Goal: Find specific page/section: Find specific page/section

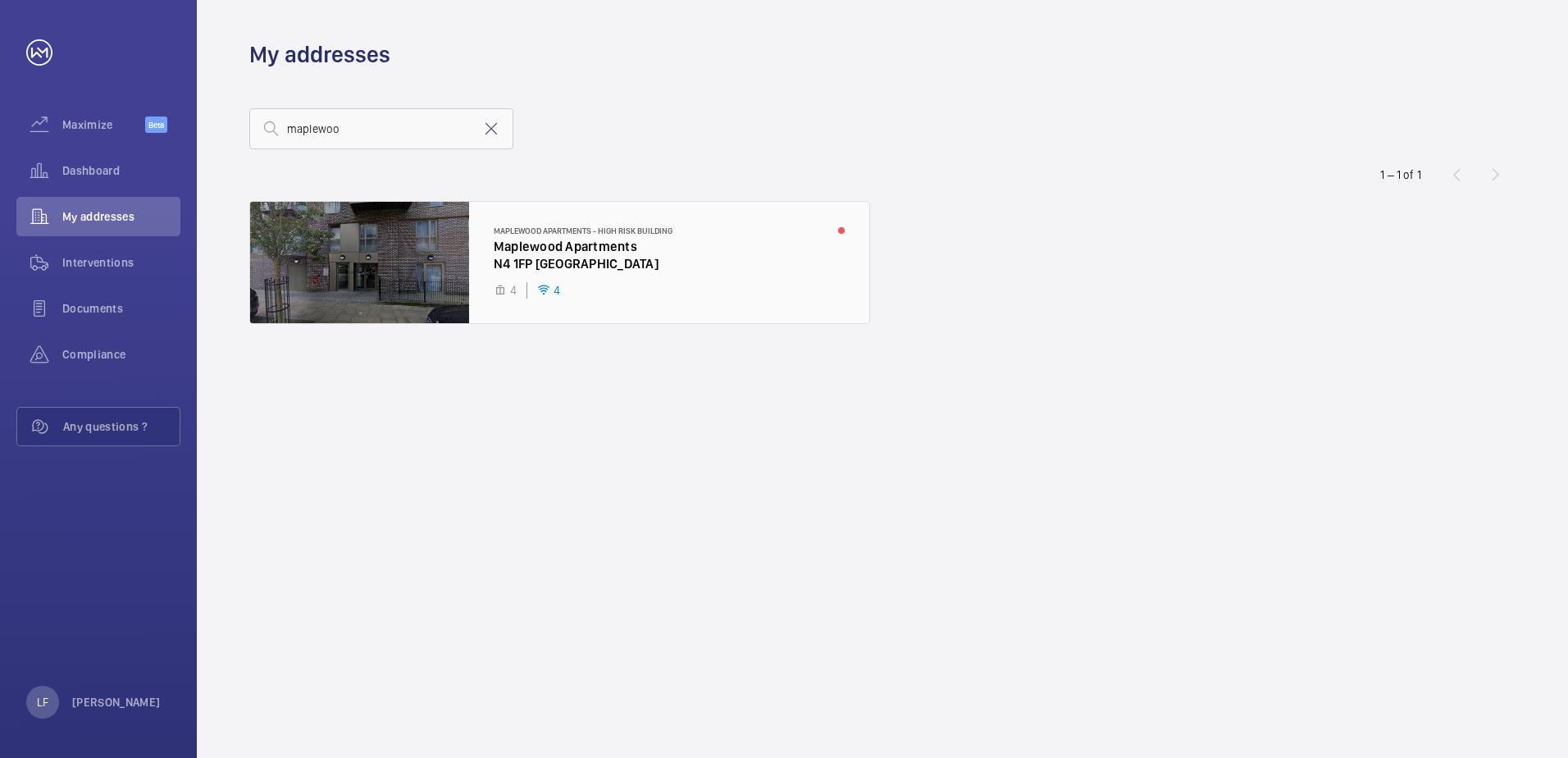
type input "maplewoo"
click at [504, 258] on div at bounding box center [560, 262] width 619 height 122
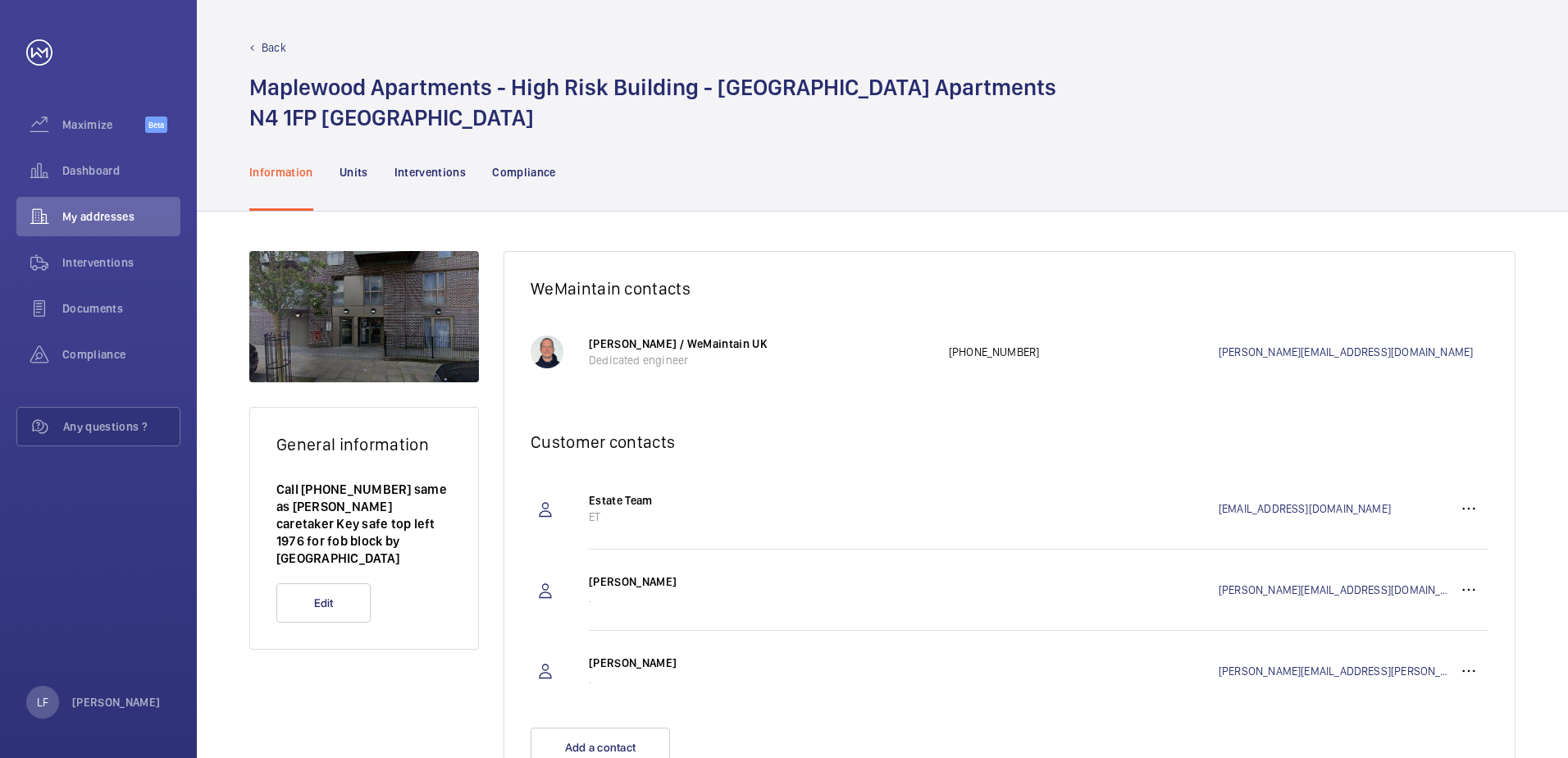
click at [379, 180] on nav "Information Units Interventions Compliance" at bounding box center [402, 172] width 306 height 78
click at [369, 180] on nav "Information Units Interventions Compliance" at bounding box center [402, 172] width 306 height 78
click at [362, 180] on div "Units" at bounding box center [354, 172] width 28 height 78
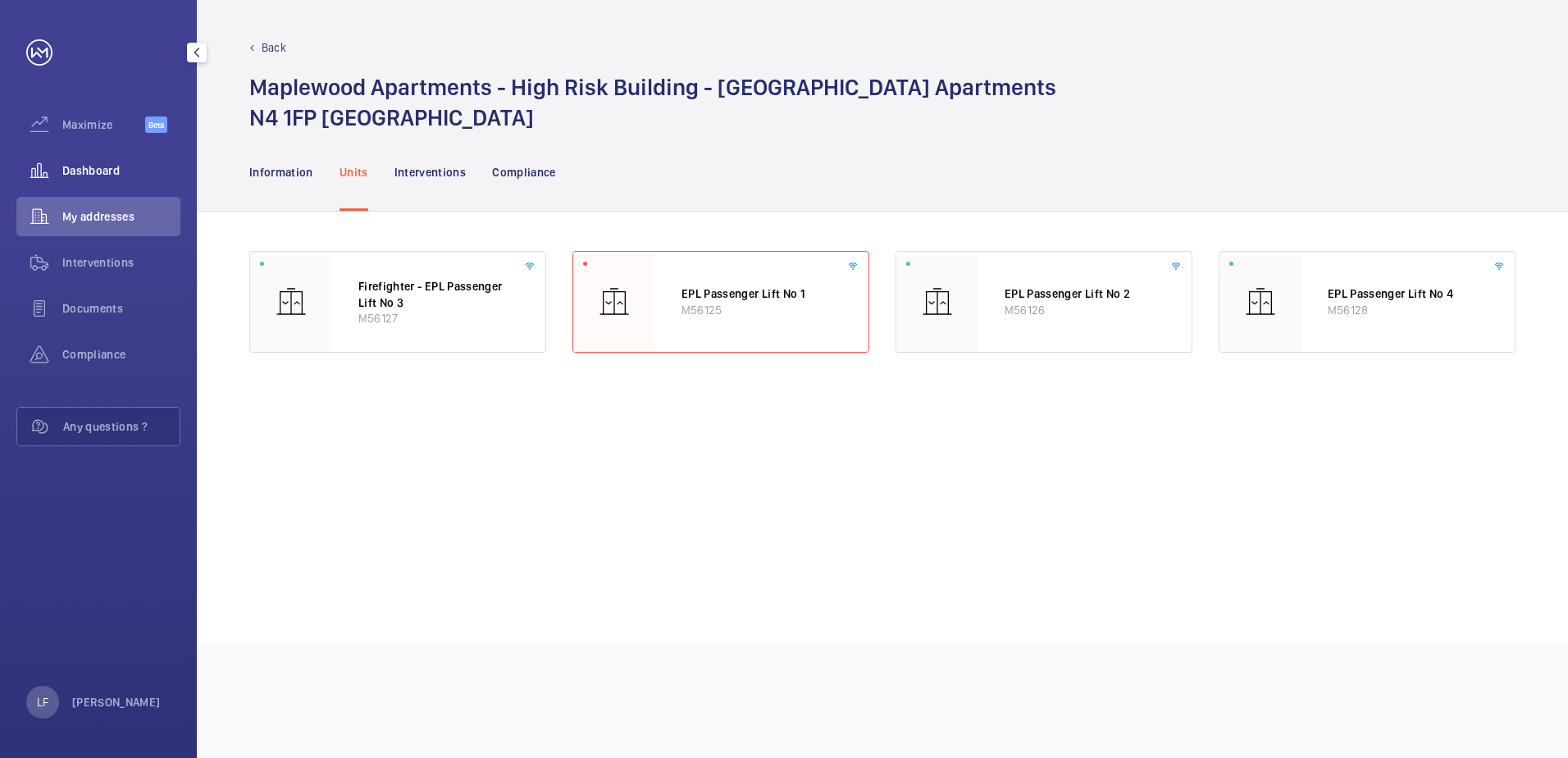
click at [78, 172] on span "Dashboard" at bounding box center [121, 171] width 118 height 16
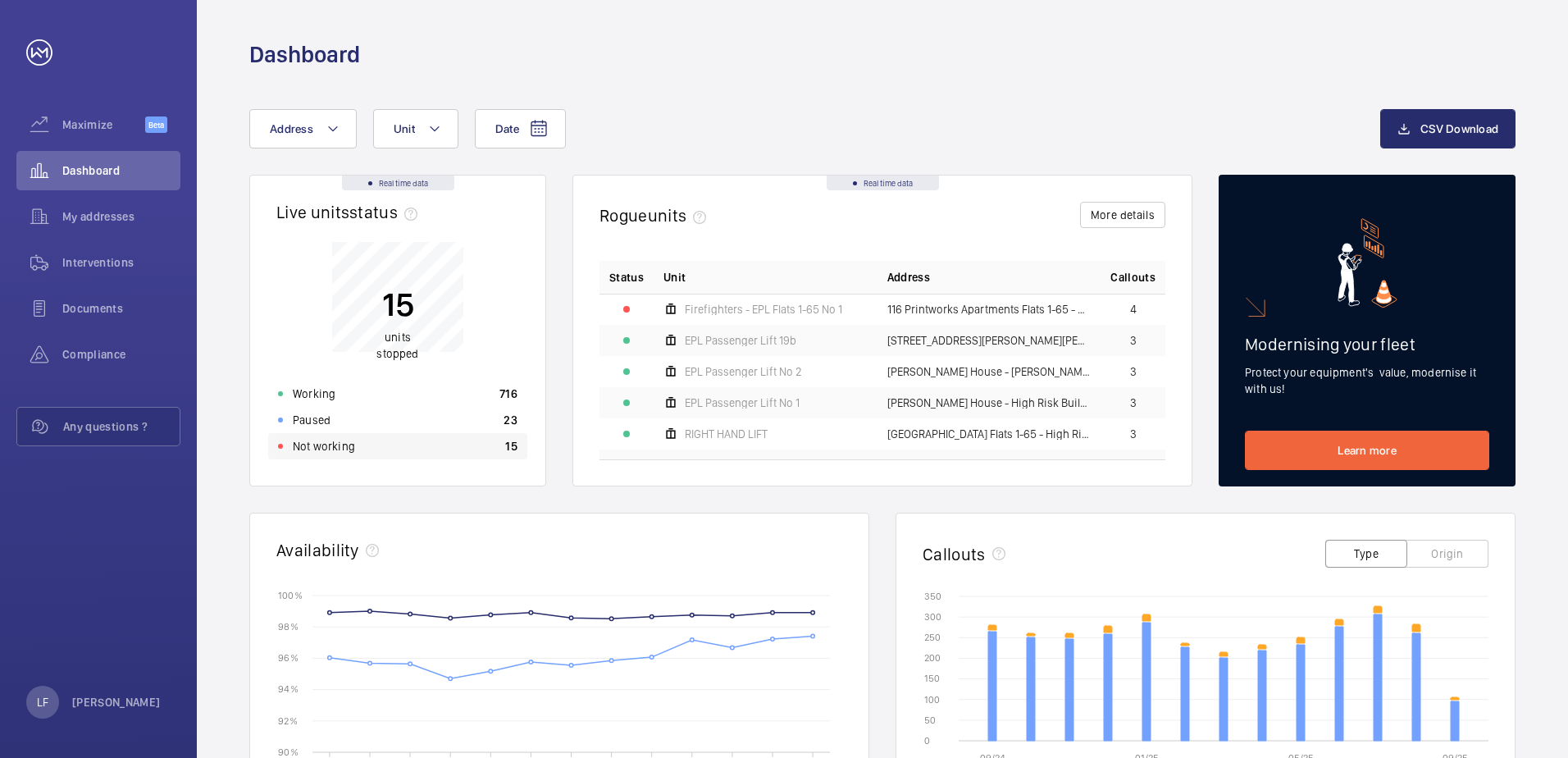
click at [369, 443] on div "Not working 15" at bounding box center [398, 446] width 259 height 27
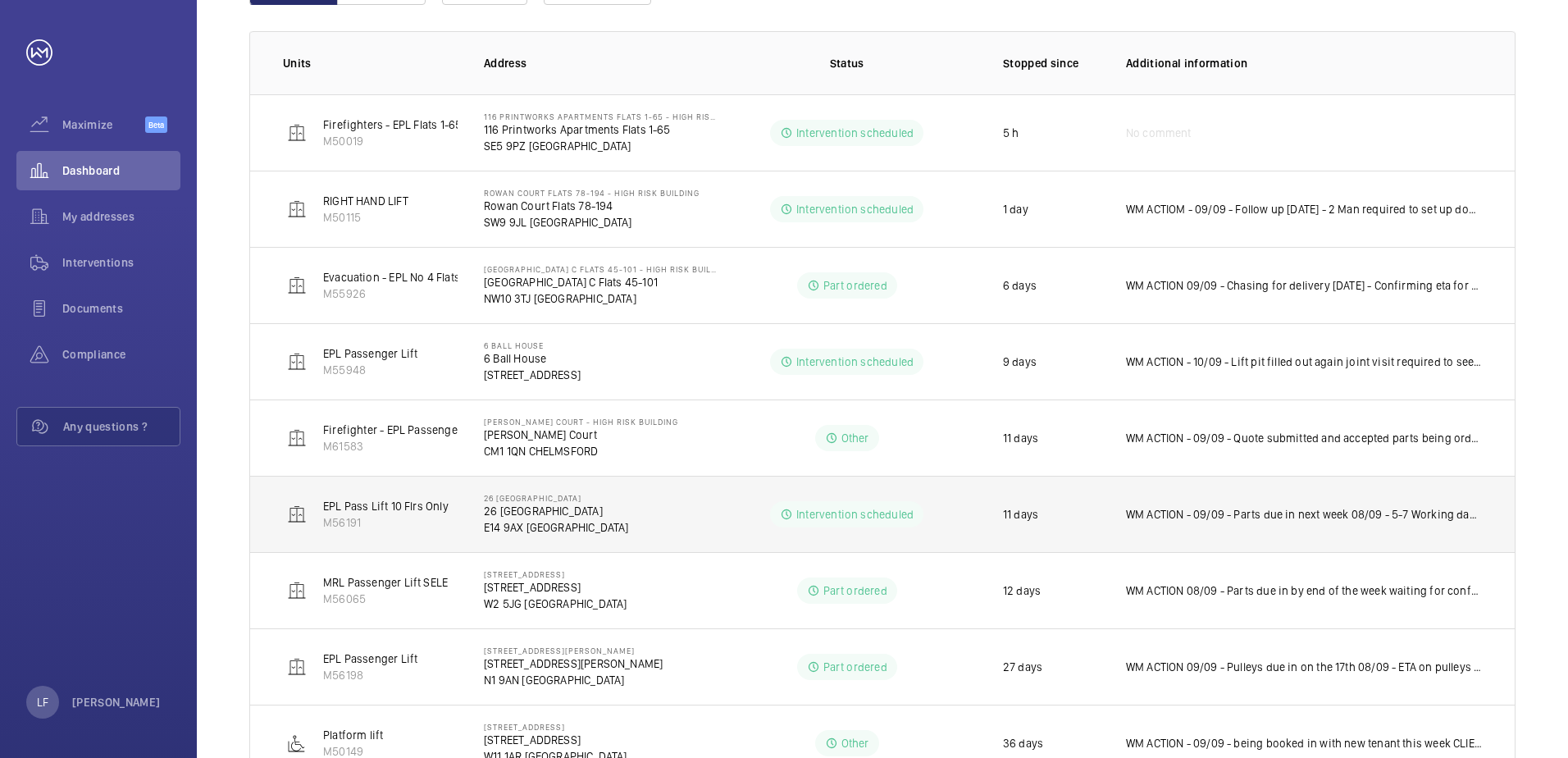
scroll to position [318, 0]
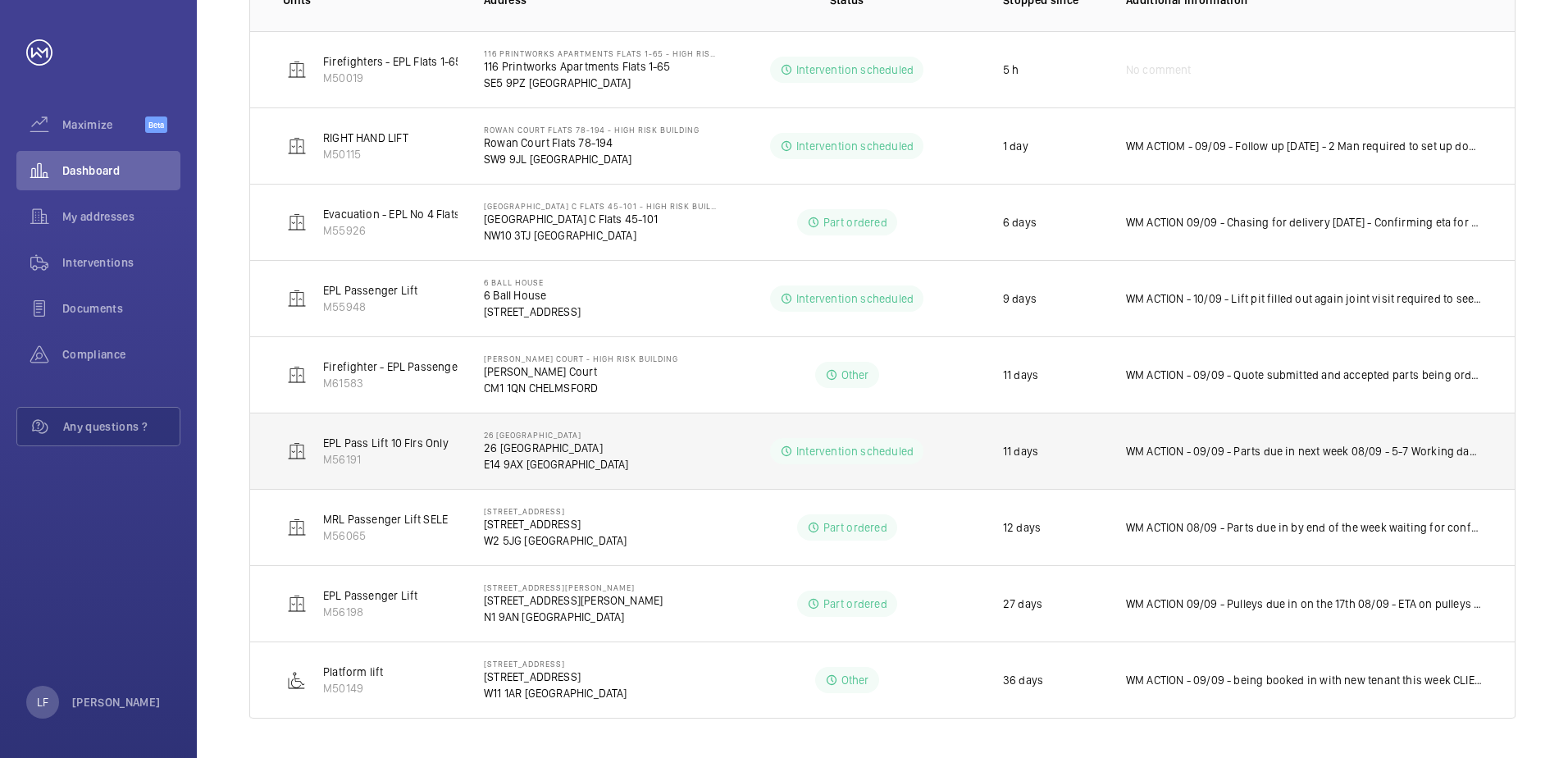
click at [1183, 475] on td "WM ACTION - 09/09 - Parts due in next week 08/09 - 5-7 Working days for deliver…" at bounding box center [1307, 451] width 415 height 76
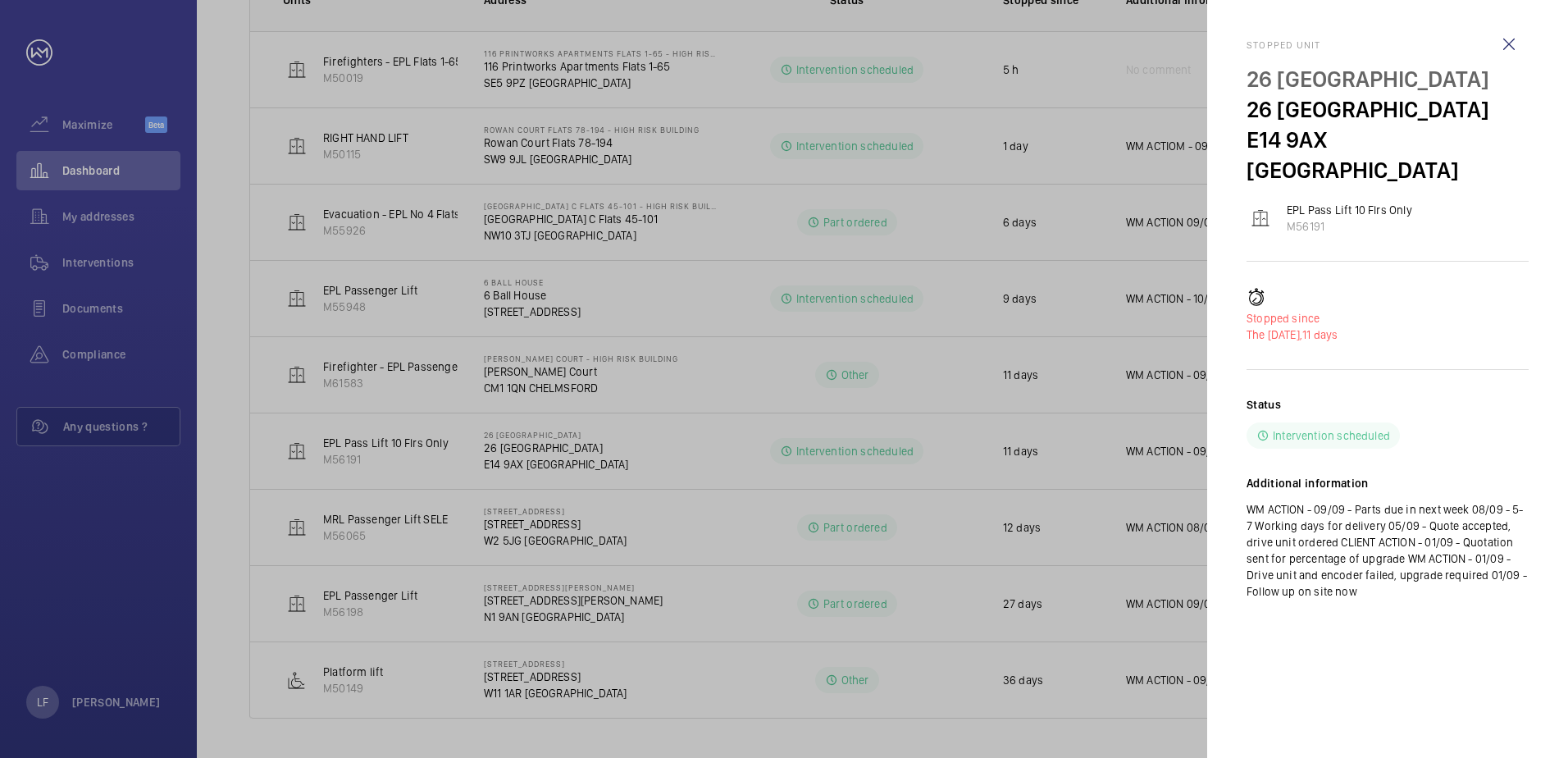
click at [122, 565] on div at bounding box center [784, 379] width 1568 height 758
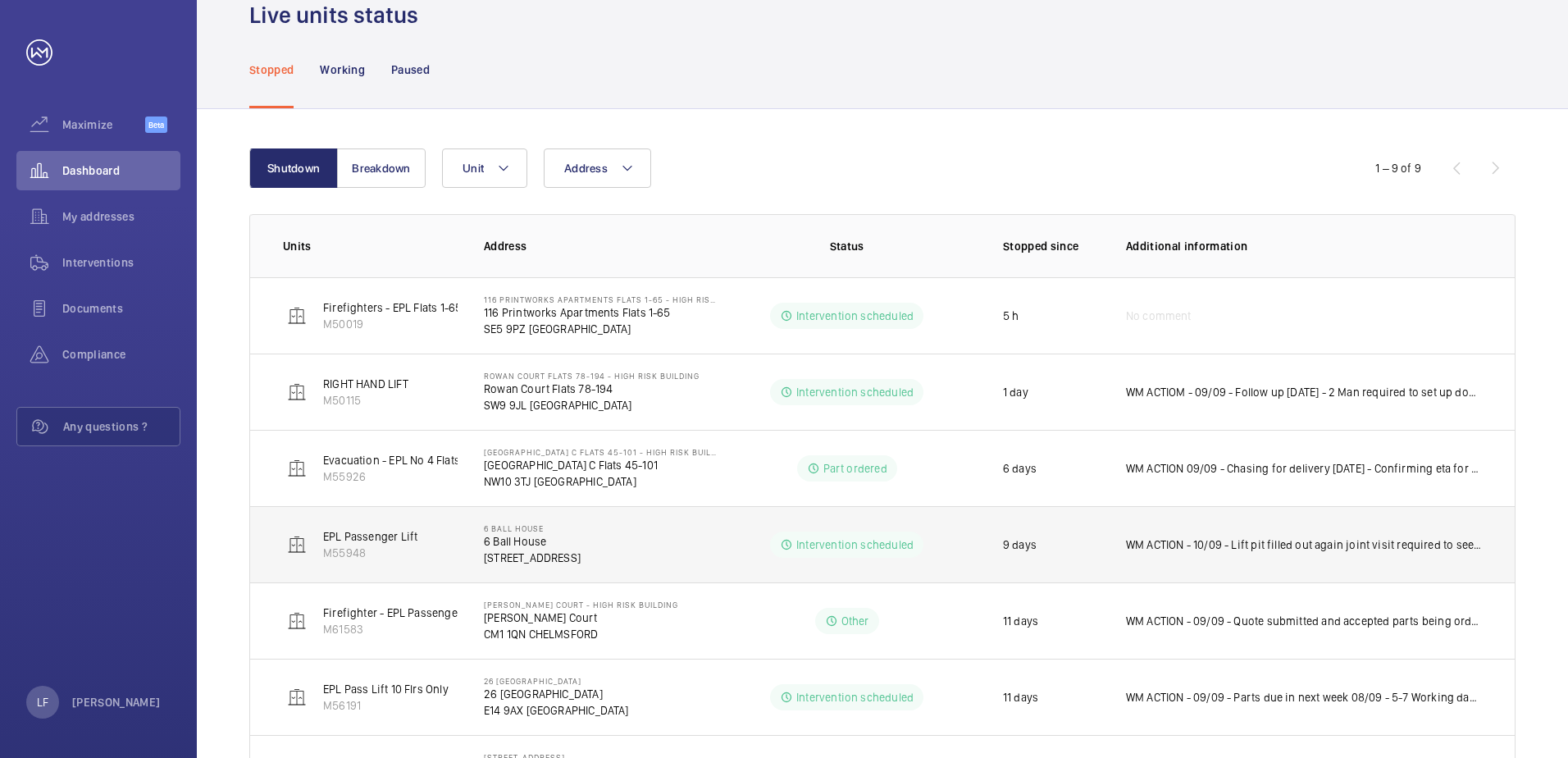
scroll to position [0, 0]
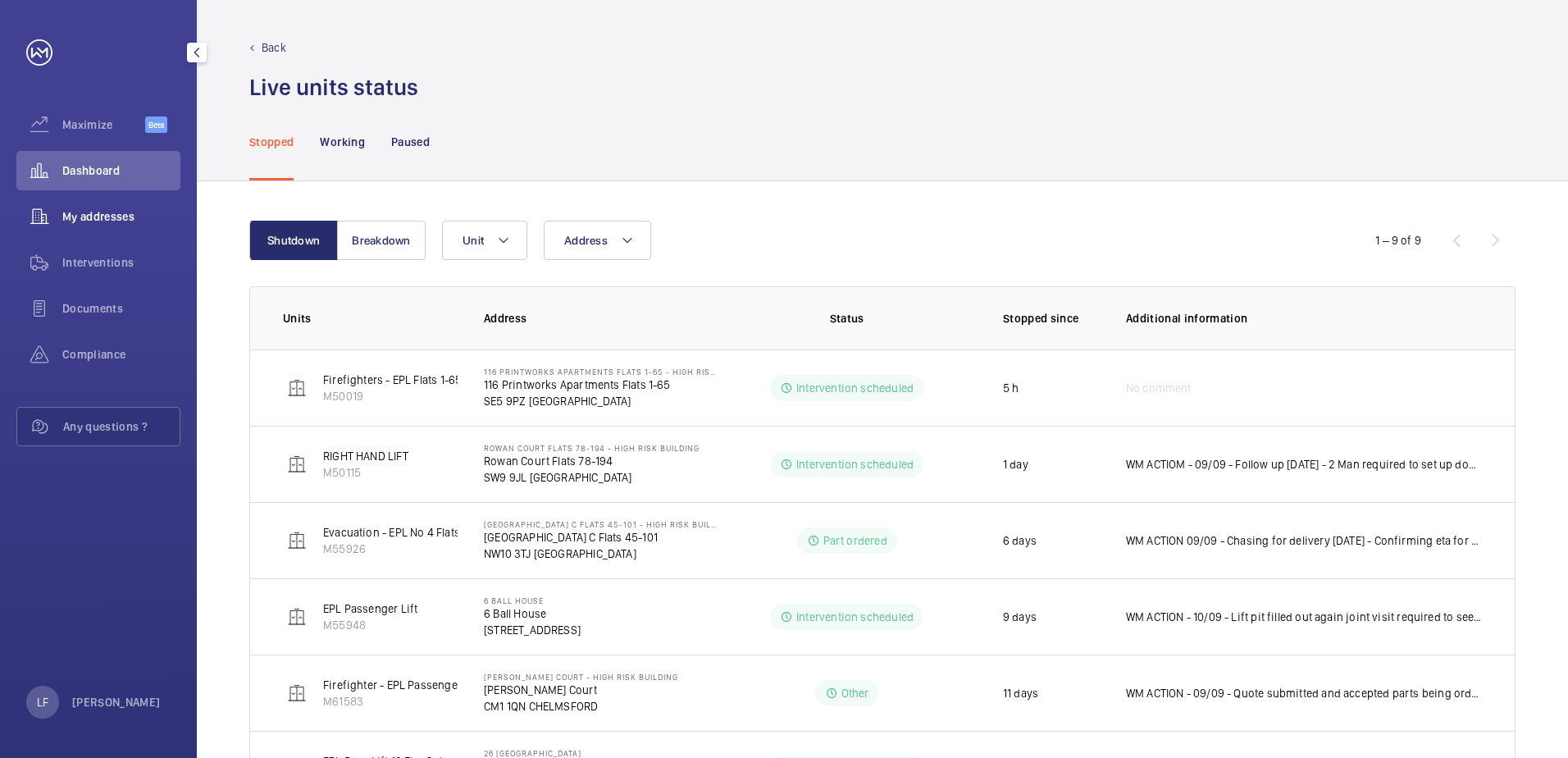
click at [114, 211] on span "My addresses" at bounding box center [121, 216] width 118 height 16
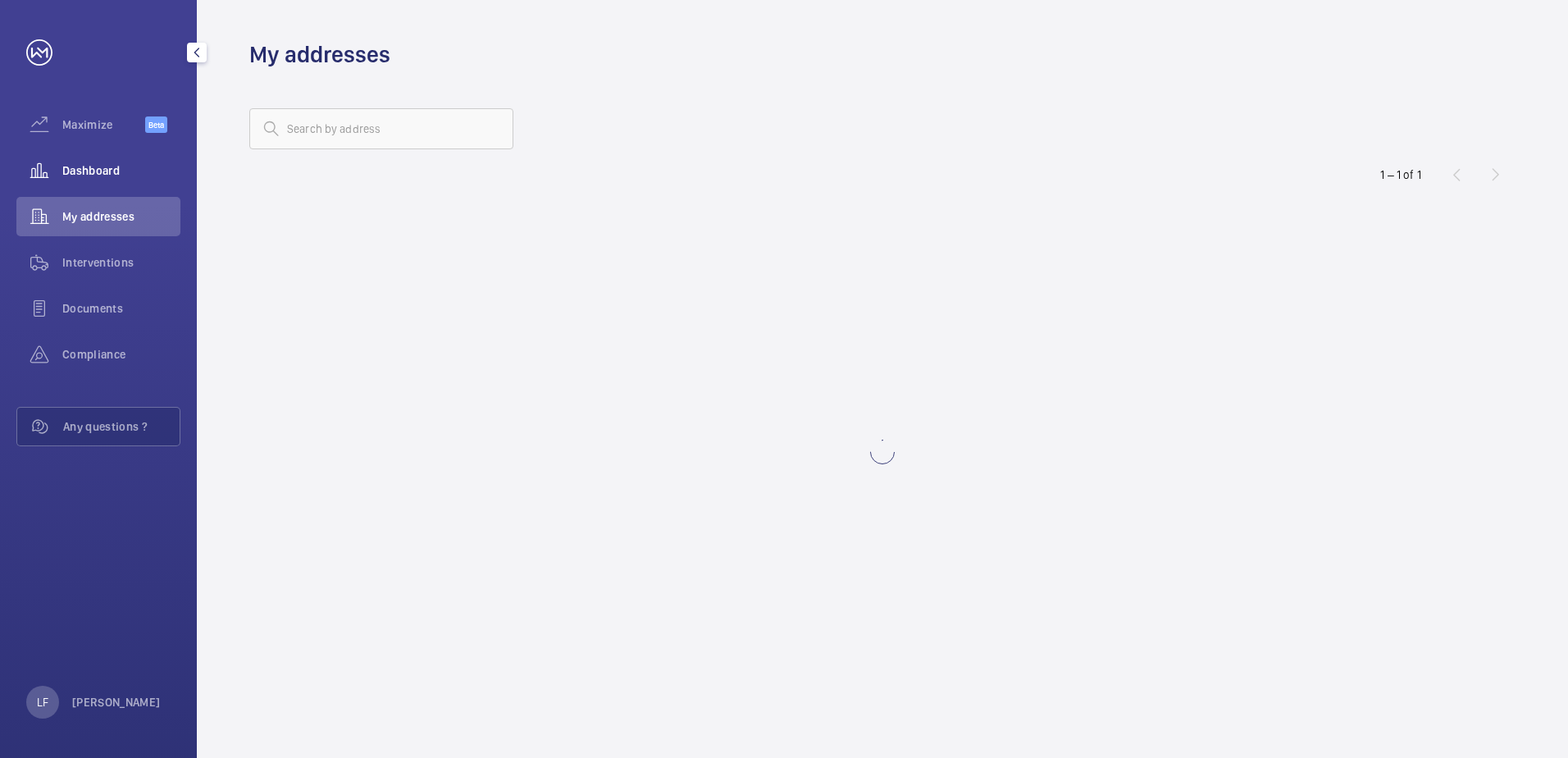
click at [107, 176] on span "Dashboard" at bounding box center [121, 171] width 118 height 16
